Goal: Information Seeking & Learning: Find specific fact

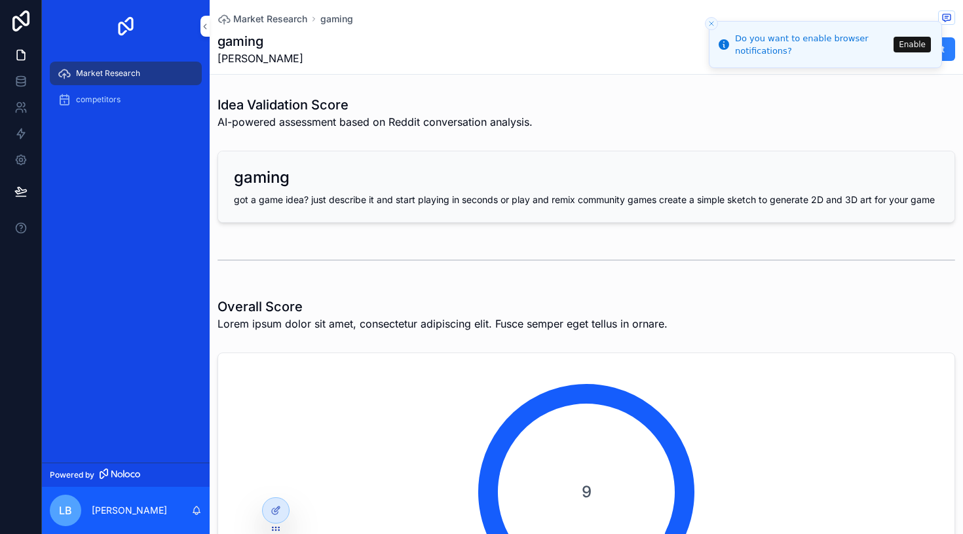
click at [710, 24] on icon "Close toast" at bounding box center [712, 24] width 8 height 8
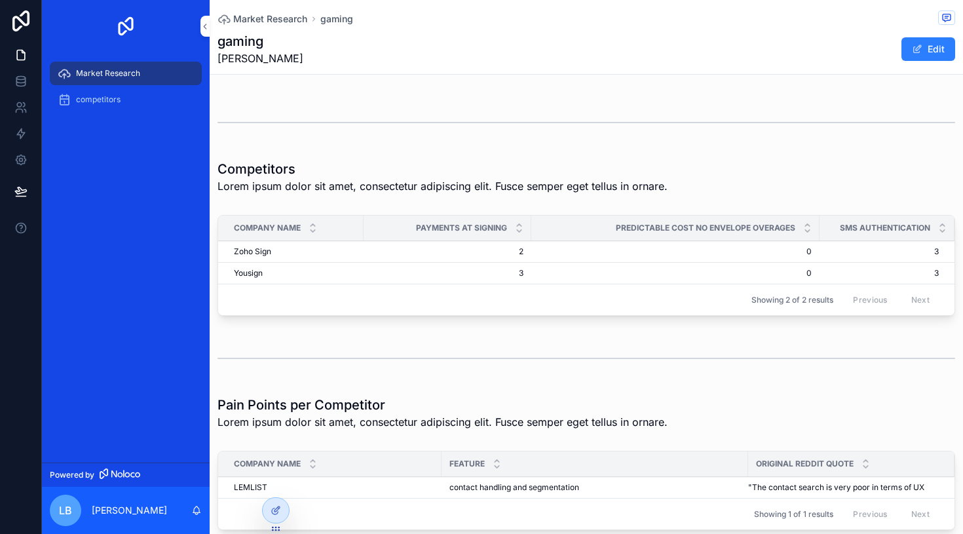
scroll to position [845, 0]
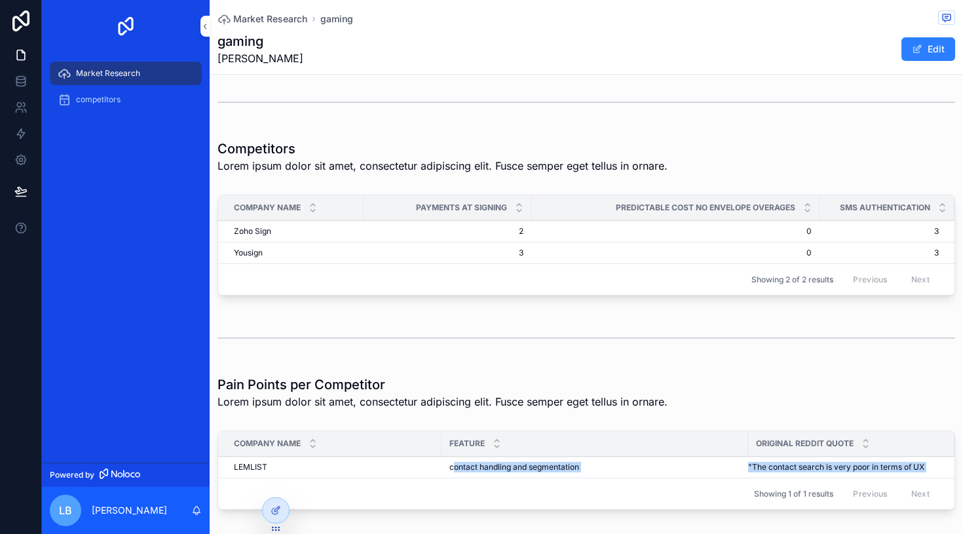
drag, startPoint x: 453, startPoint y: 468, endPoint x: 640, endPoint y: 480, distance: 187.7
click at [640, 480] on div "Company Name Feature Original Reddit Quote LEMLIST LEMLIST contact handling and…" at bounding box center [586, 470] width 736 height 78
click at [634, 469] on div "contact handling and segmentation contact handling and segmentation" at bounding box center [594, 467] width 291 height 10
click at [555, 465] on span "contact handling and segmentation" at bounding box center [514, 467] width 130 height 10
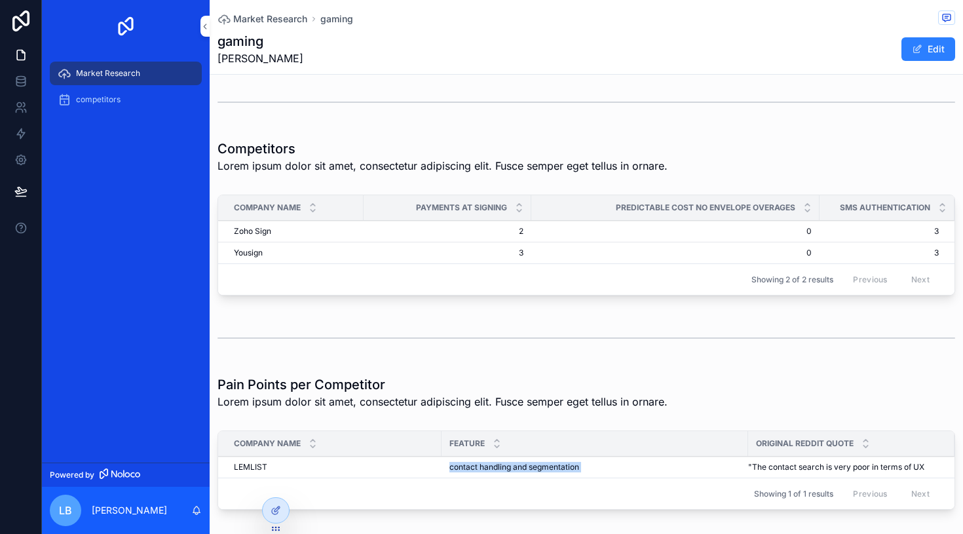
click at [555, 465] on span "contact handling and segmentation" at bounding box center [514, 467] width 130 height 10
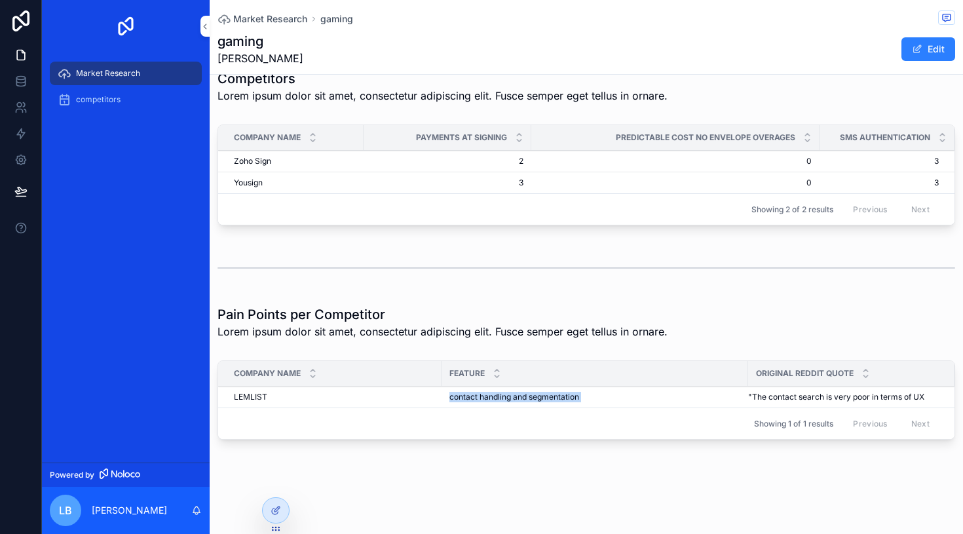
click at [536, 409] on div "Showing 1 of 1 results Previous Next" at bounding box center [586, 423] width 736 height 31
drag, startPoint x: 527, startPoint y: 397, endPoint x: 577, endPoint y: 396, distance: 49.8
click at [577, 396] on span "contact handling and segmentation" at bounding box center [514, 397] width 130 height 10
